Goal: Information Seeking & Learning: Check status

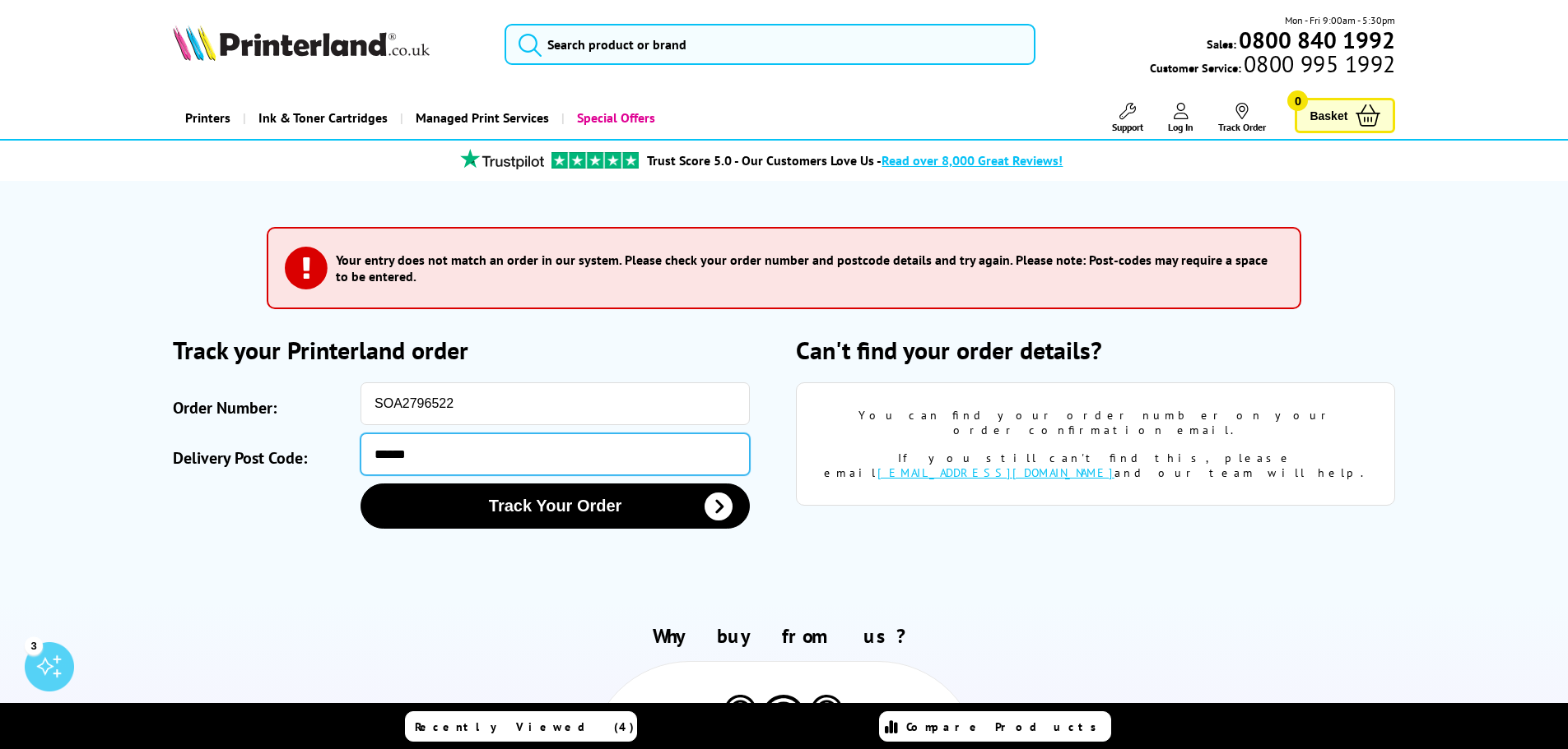
drag, startPoint x: 414, startPoint y: 454, endPoint x: 233, endPoint y: 436, distance: 181.9
click at [236, 436] on div "Delivery Post Code: ******" at bounding box center [472, 454] width 599 height 42
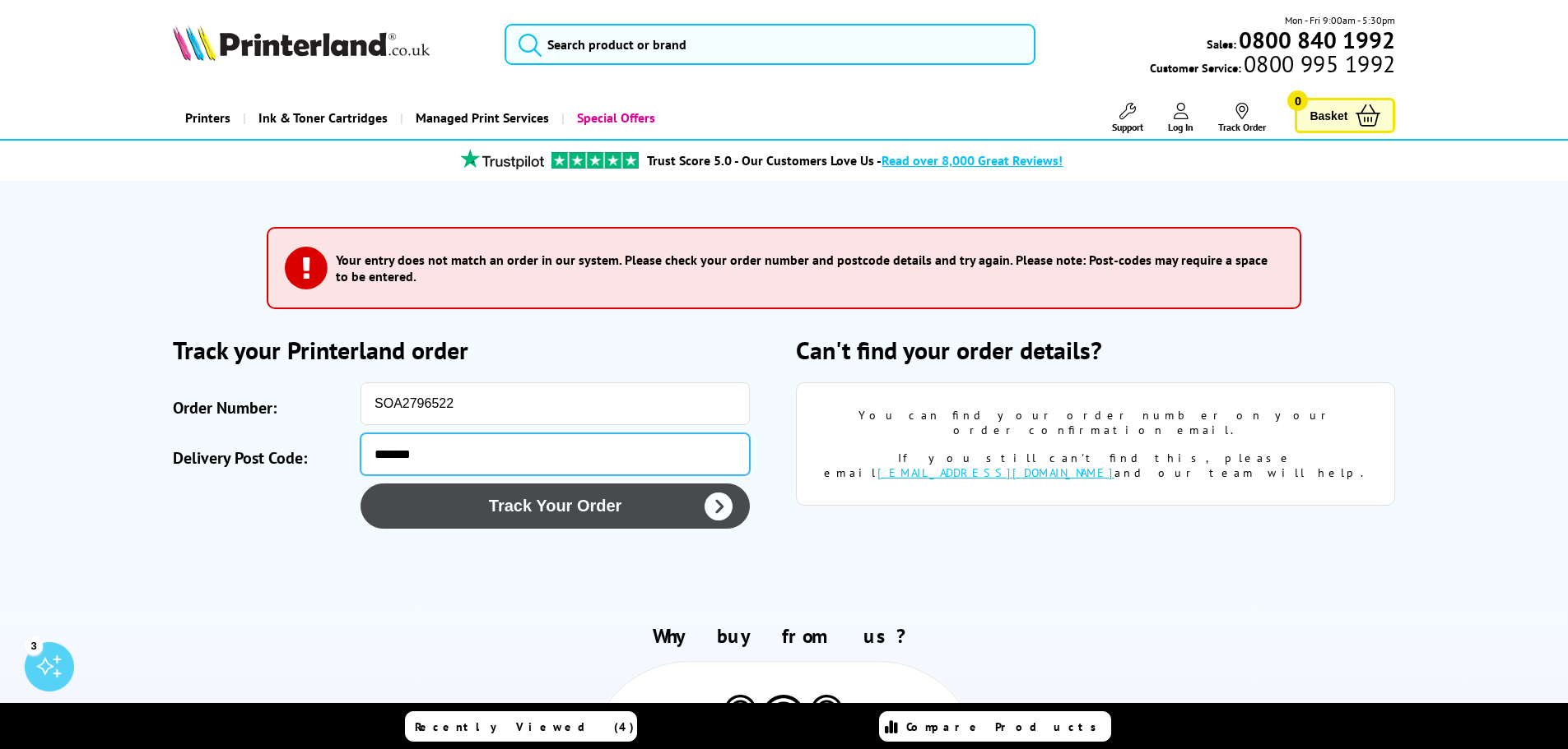
type input "*******"
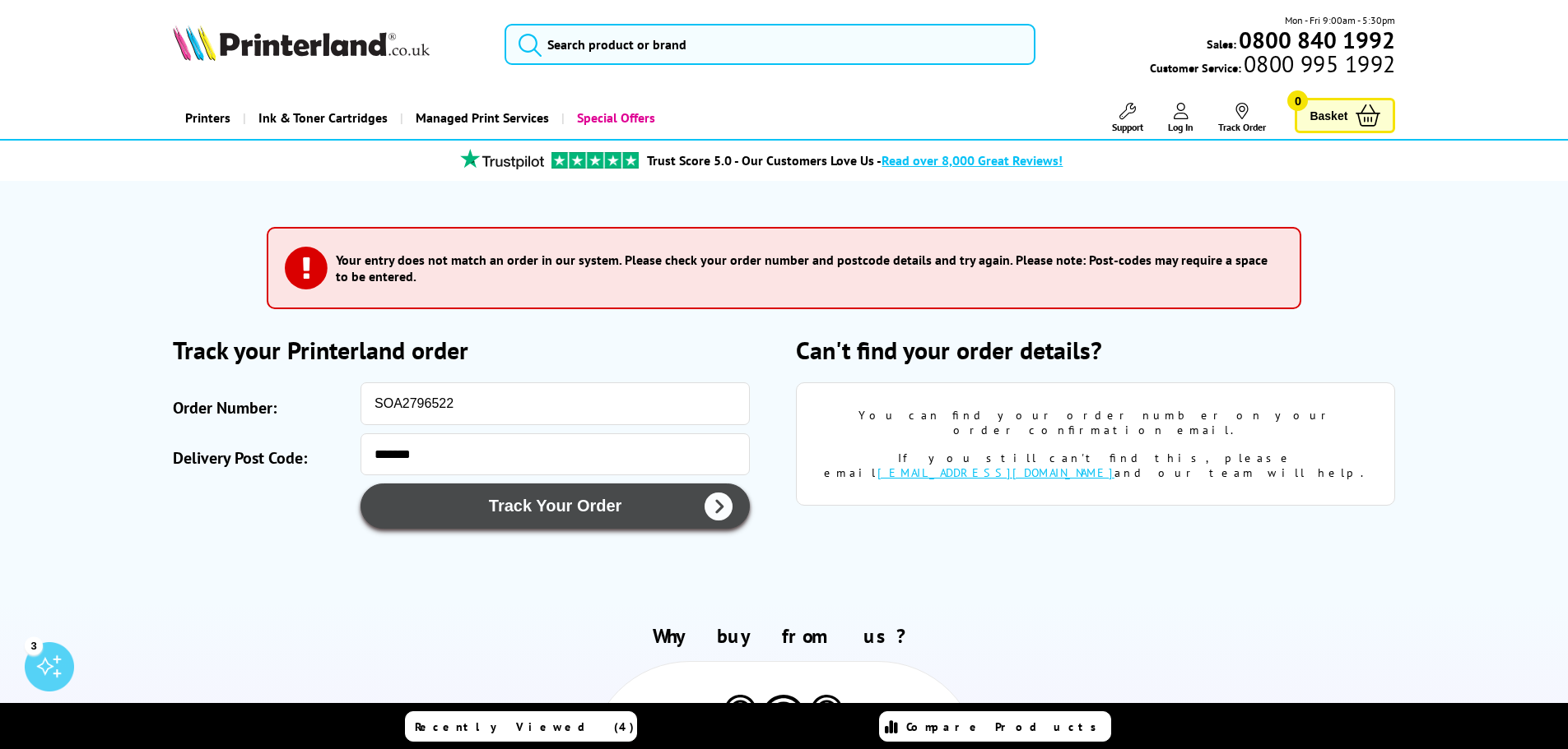
click at [571, 516] on button "Track Your Order" at bounding box center [555, 506] width 389 height 45
